Goal: Task Accomplishment & Management: Complete application form

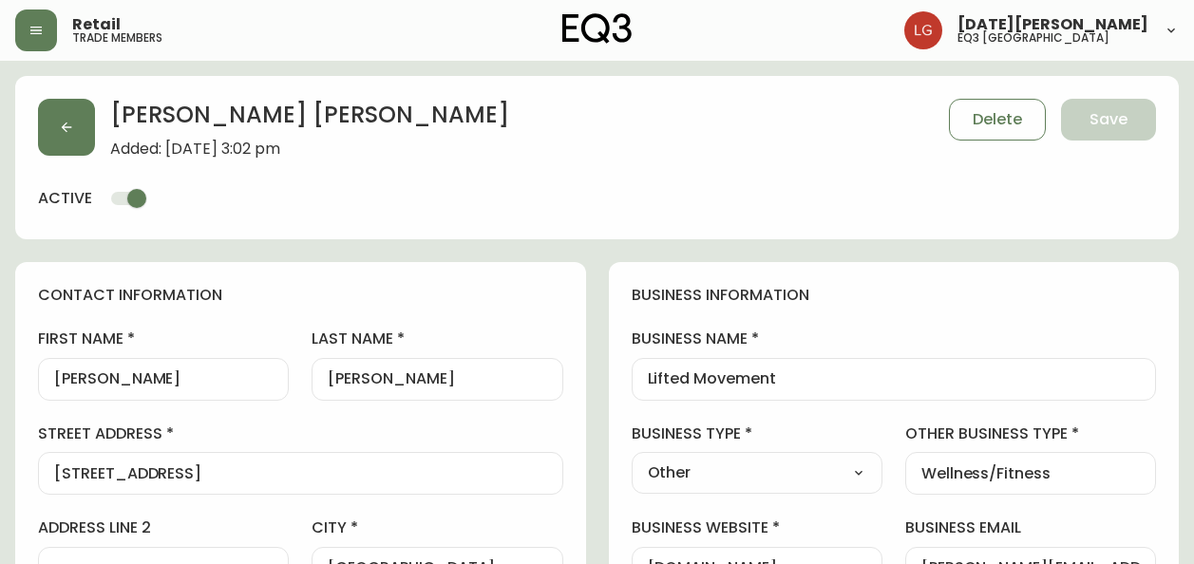
select select "BC"
select select "CA"
select select "CA_EN"
select select "Other"
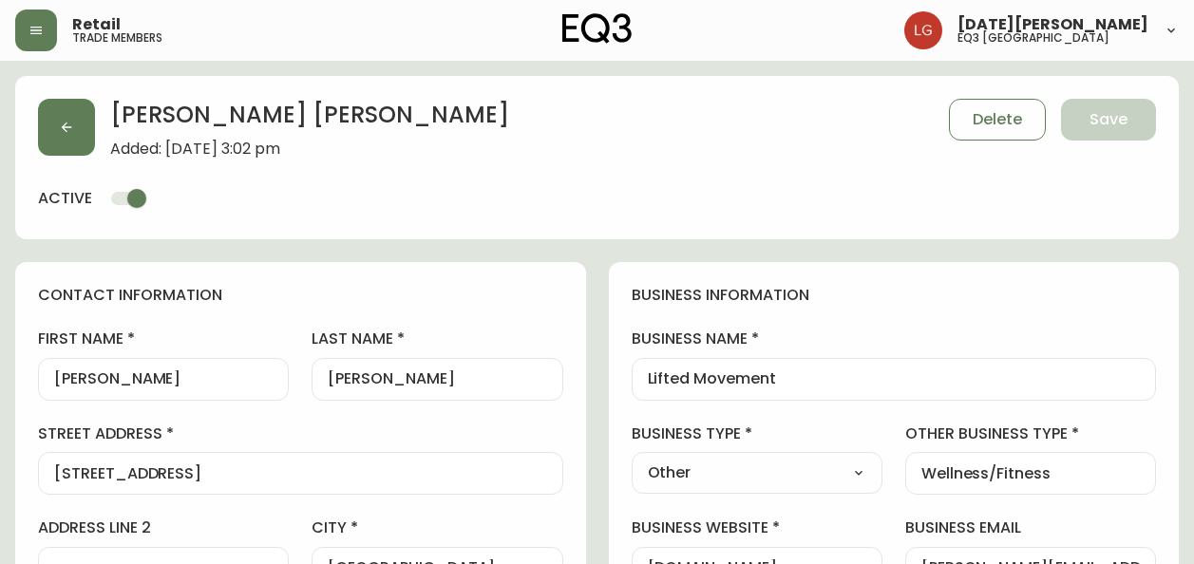
select select "cjw10z96p001r6gs00juufhhe"
select select "false"
click at [80, 116] on button "button" at bounding box center [66, 127] width 57 height 57
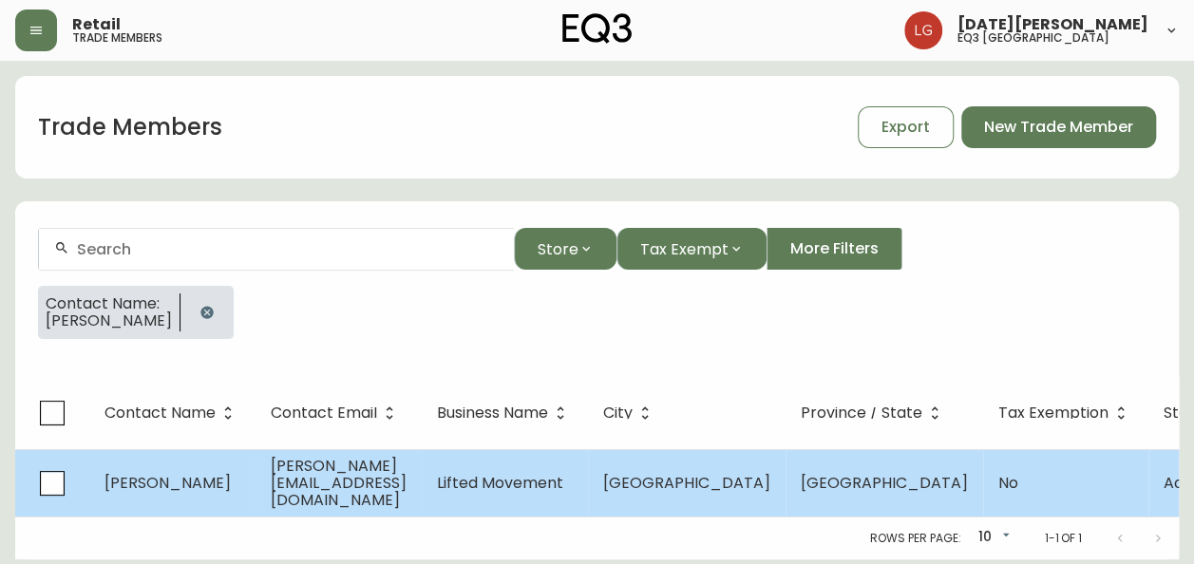
click at [561, 486] on span "Lifted Movement" at bounding box center [500, 483] width 126 height 22
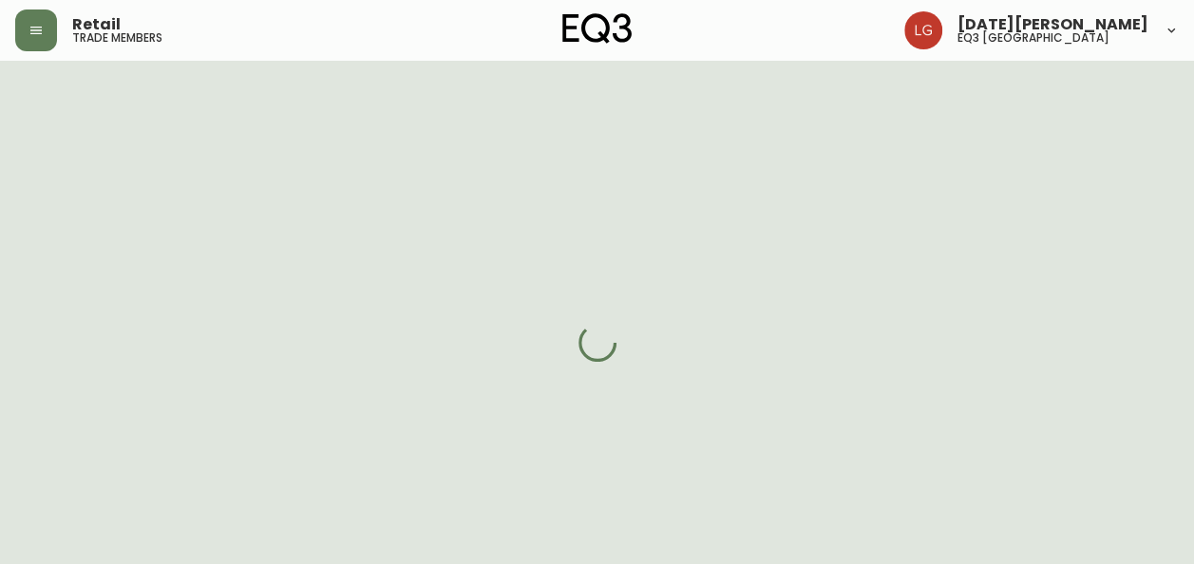
select select "BC"
select select "CA"
select select "CA_EN"
select select "Other"
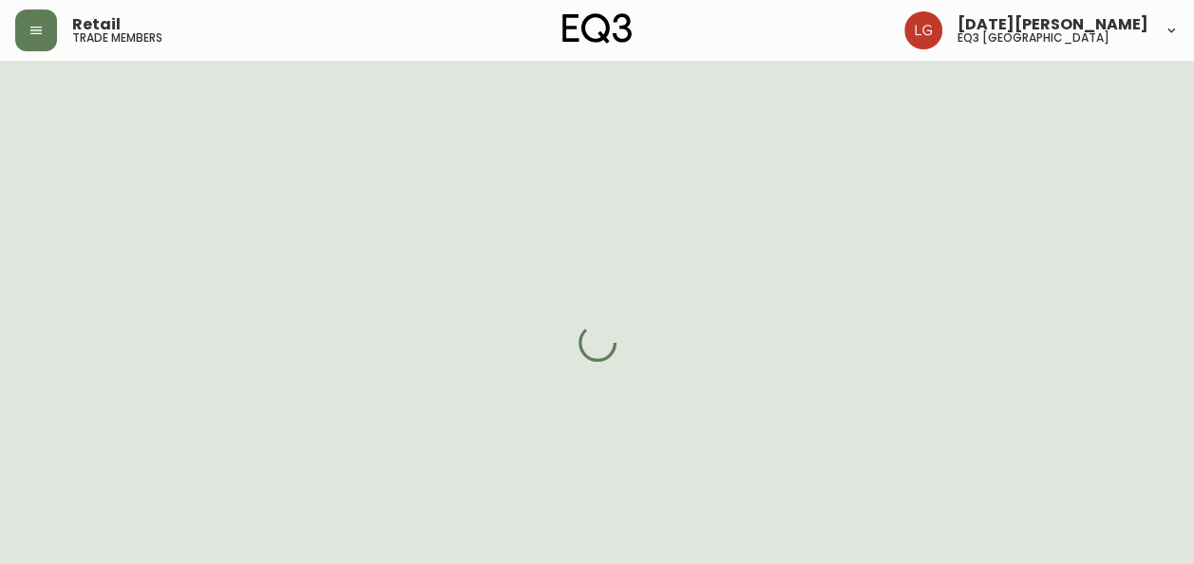
select select "false"
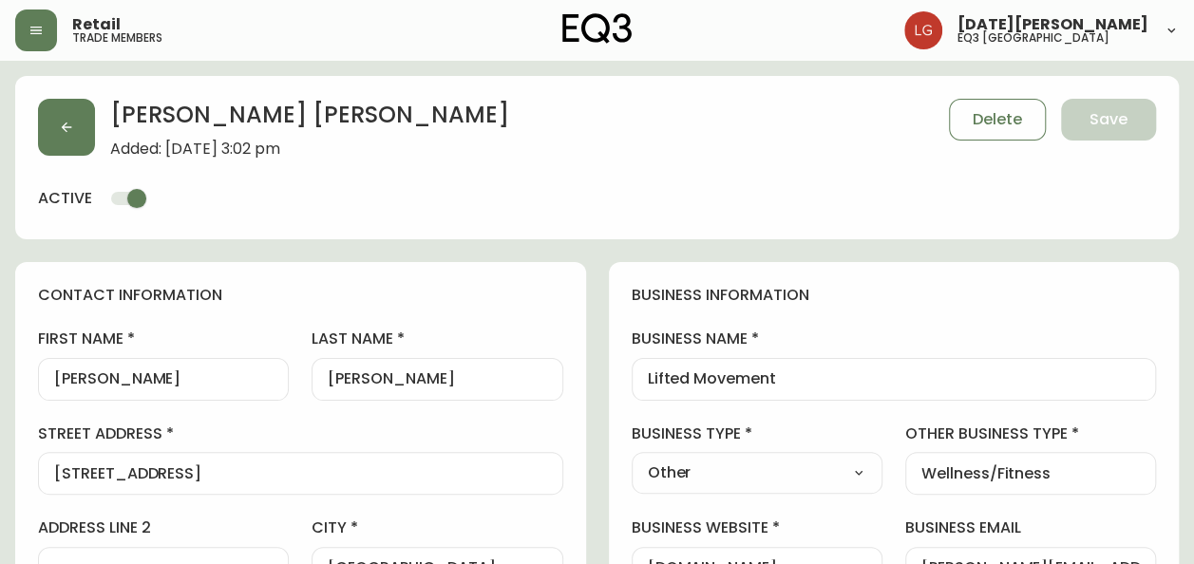
type input "EQ3 [GEOGRAPHIC_DATA]"
select select "cjw10z96p001r6gs00juufhhe"
drag, startPoint x: 791, startPoint y: 375, endPoint x: 619, endPoint y: 357, distance: 172.9
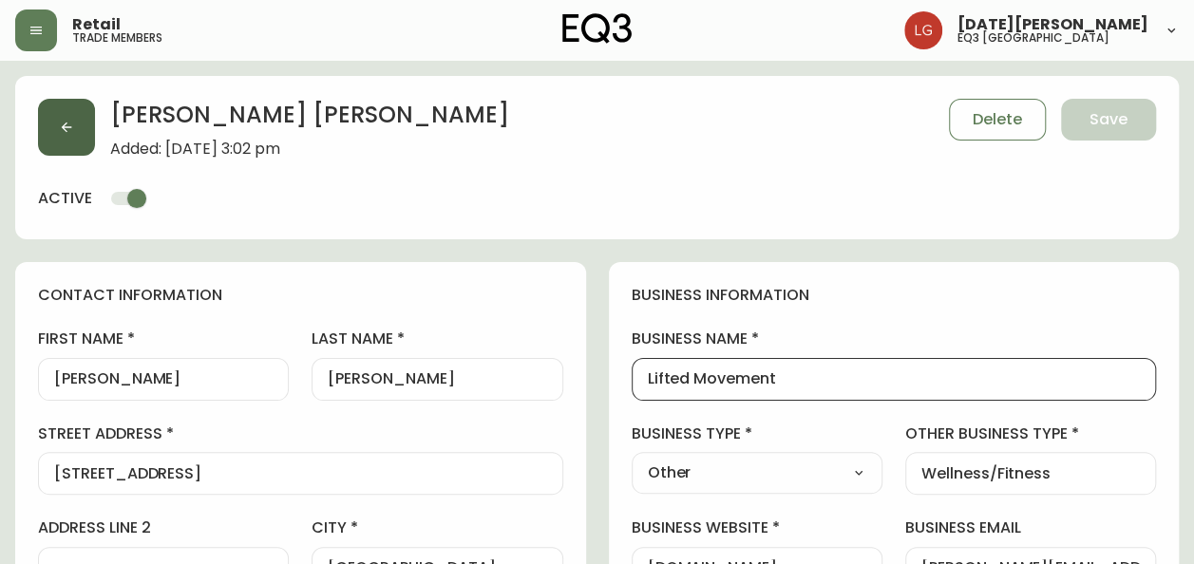
click at [46, 125] on button "button" at bounding box center [66, 127] width 57 height 57
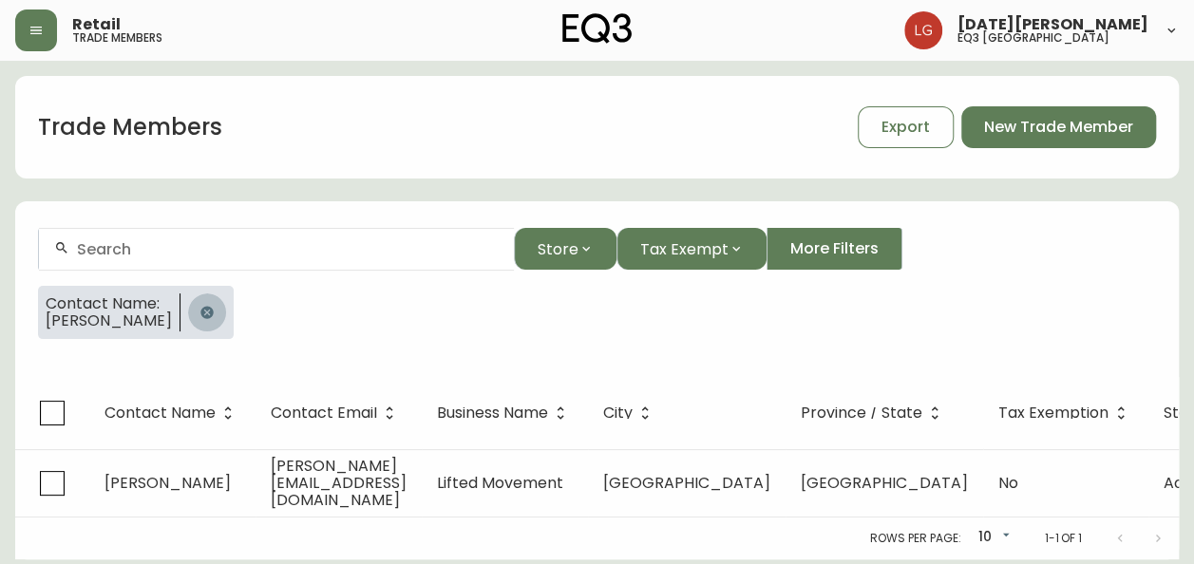
click at [211, 316] on icon "button" at bounding box center [207, 312] width 15 height 15
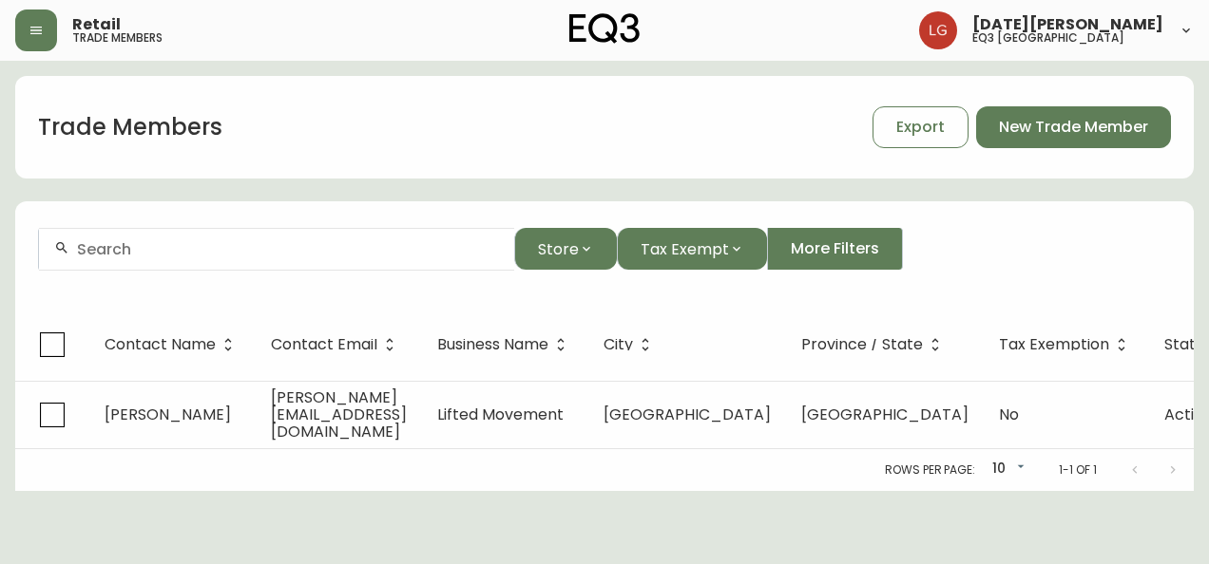
click at [155, 247] on input "text" at bounding box center [288, 249] width 422 height 18
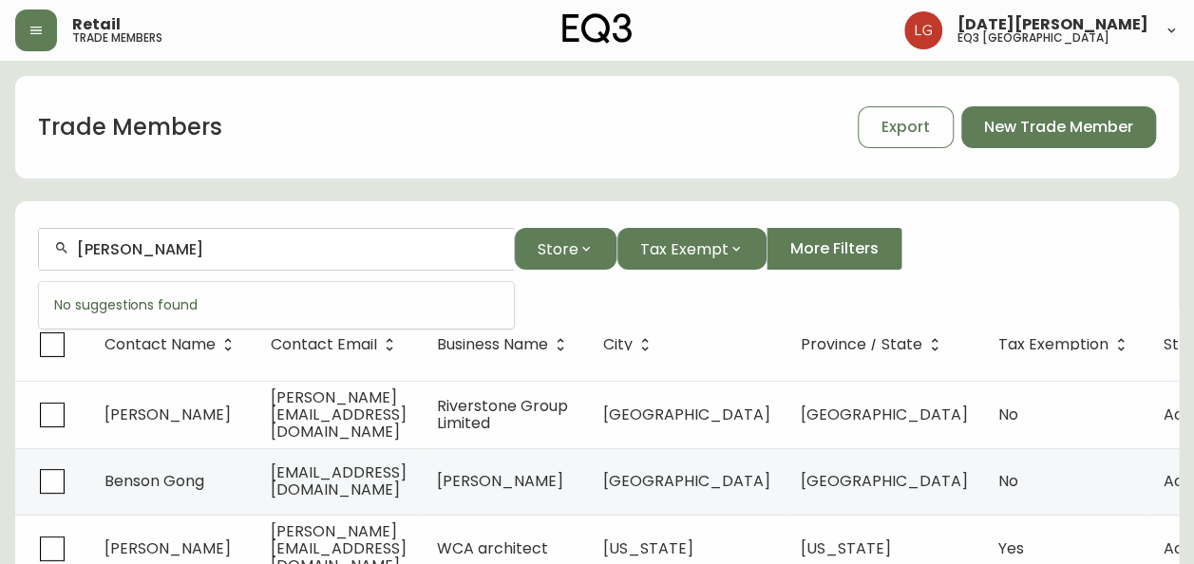
type input "[PERSON_NAME]"
